Goal: Task Accomplishment & Management: Use online tool/utility

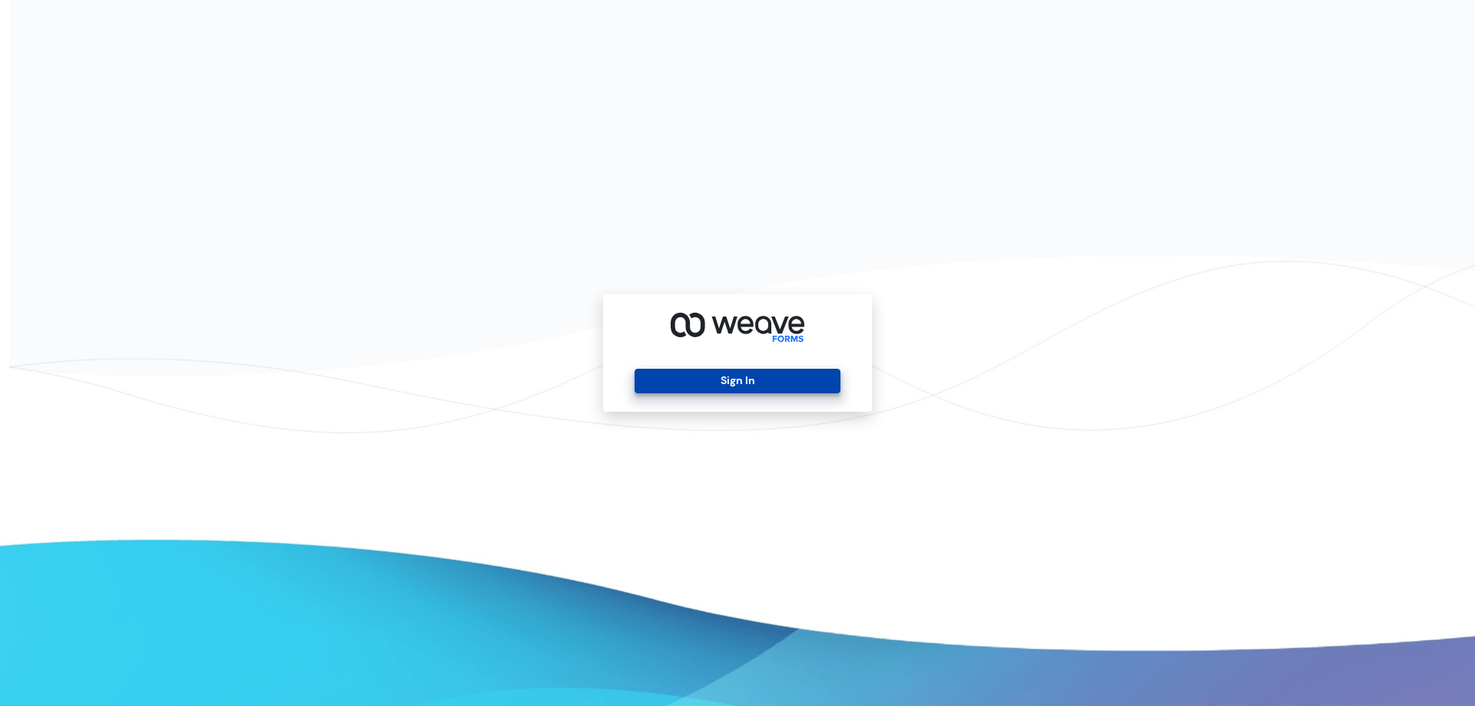
click at [748, 380] on button "Sign In" at bounding box center [737, 381] width 205 height 25
